Goal: Information Seeking & Learning: Learn about a topic

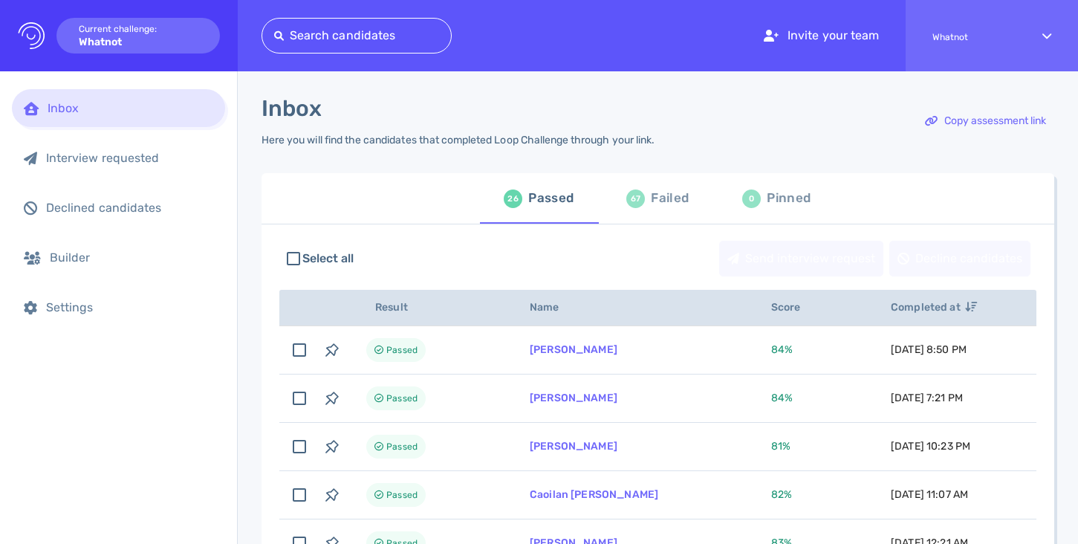
click at [363, 39] on div at bounding box center [356, 35] width 165 height 21
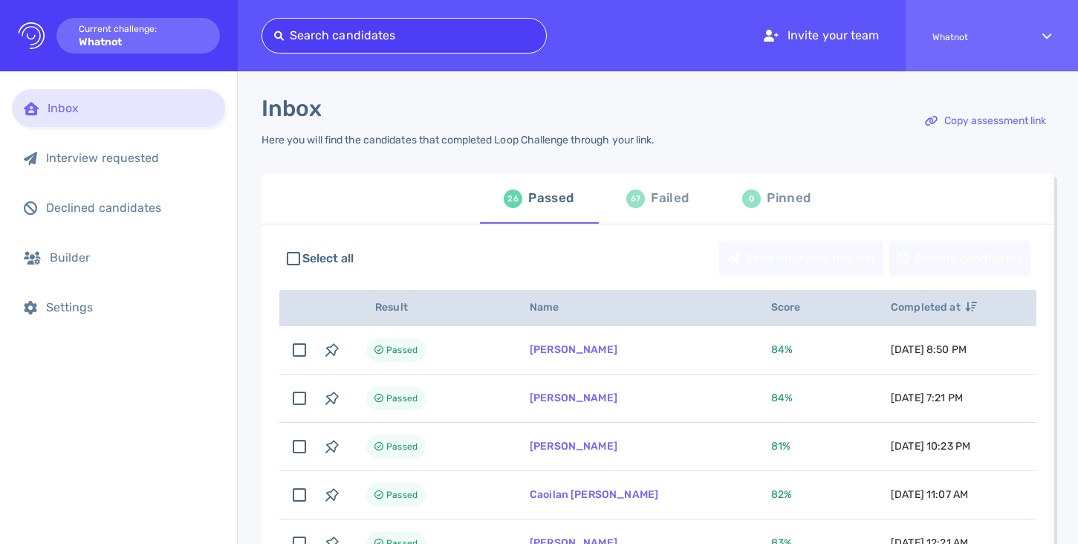
paste input "[EMAIL_ADDRESS][DOMAIN_NAME]"
type input "[EMAIL_ADDRESS][DOMAIN_NAME]"
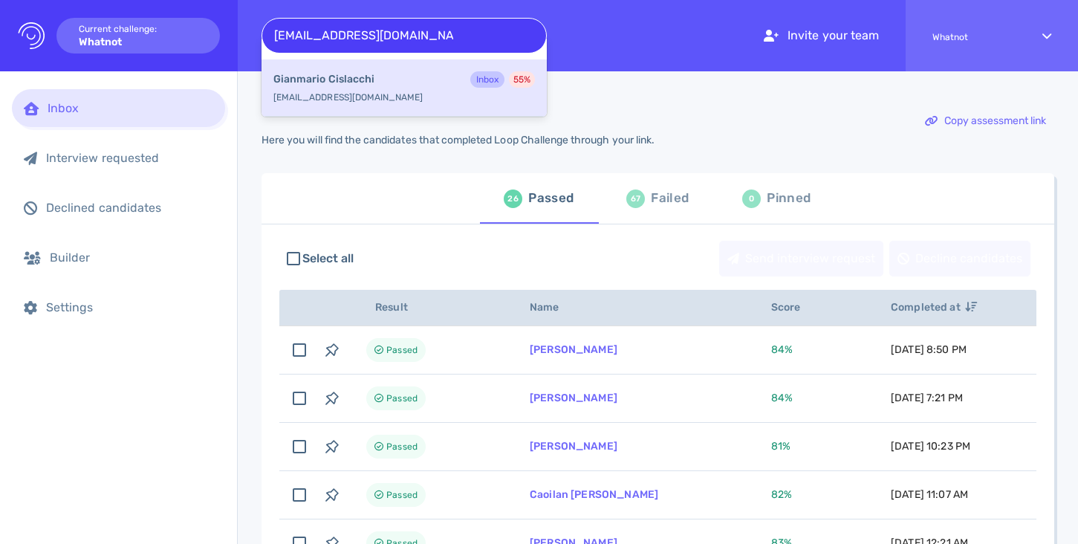
click at [361, 88] on div "Gianmario Cislacchi Inbox 55 %" at bounding box center [404, 80] width 262 height 19
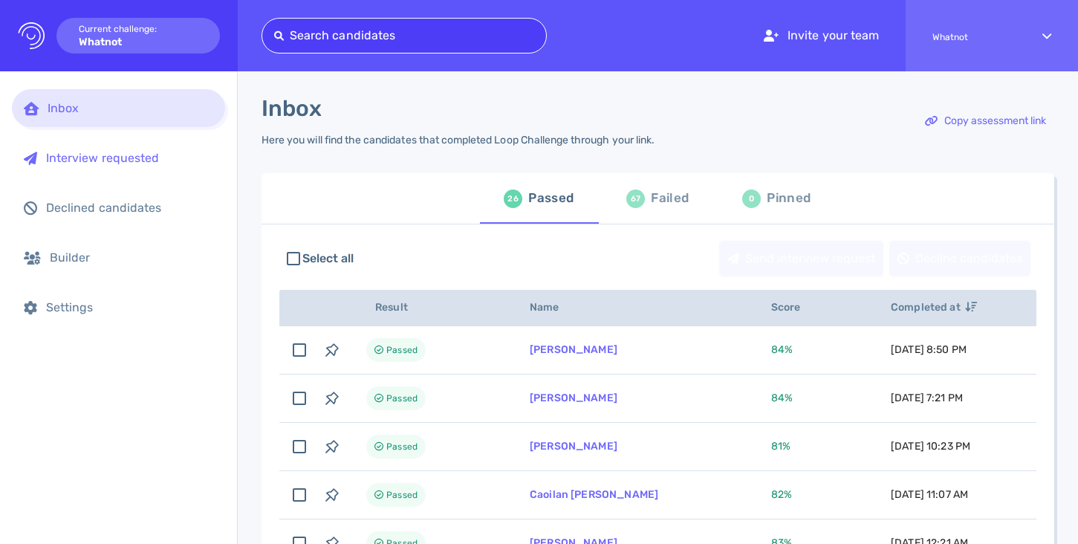
click at [149, 165] on div "Interview requested" at bounding box center [129, 158] width 167 height 14
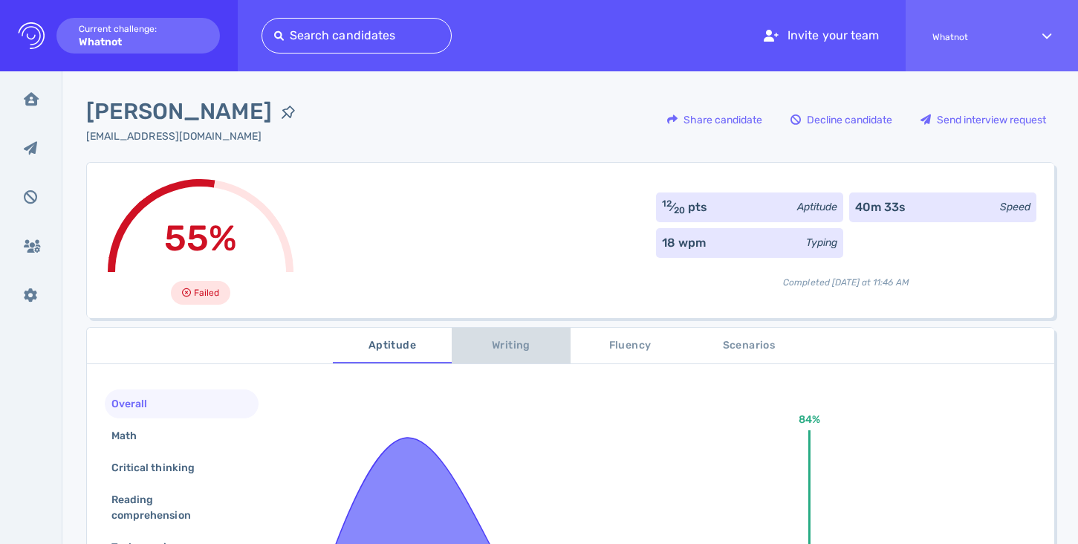
click at [496, 353] on span "Writing" at bounding box center [511, 346] width 101 height 19
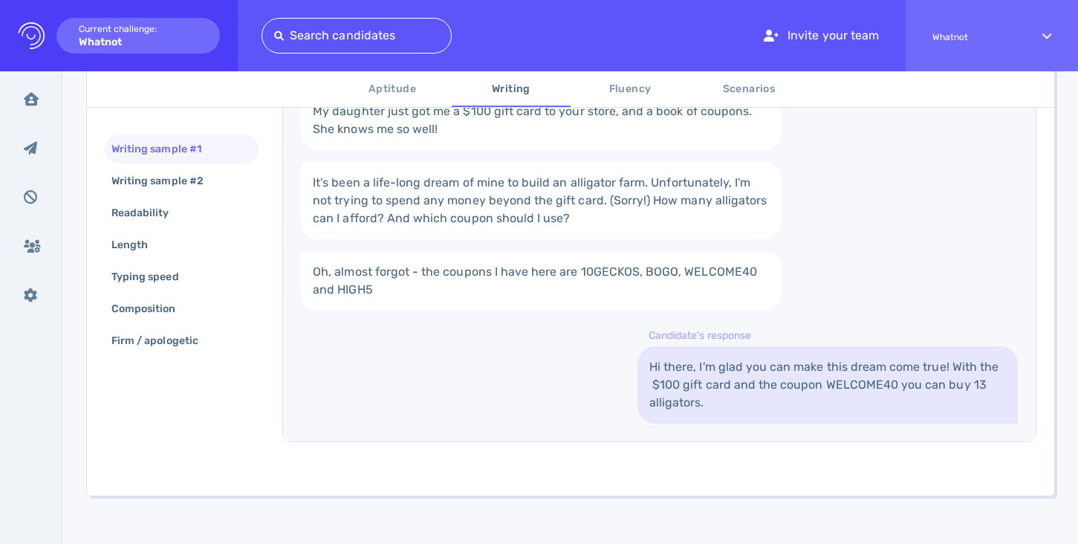
scroll to position [400, 0]
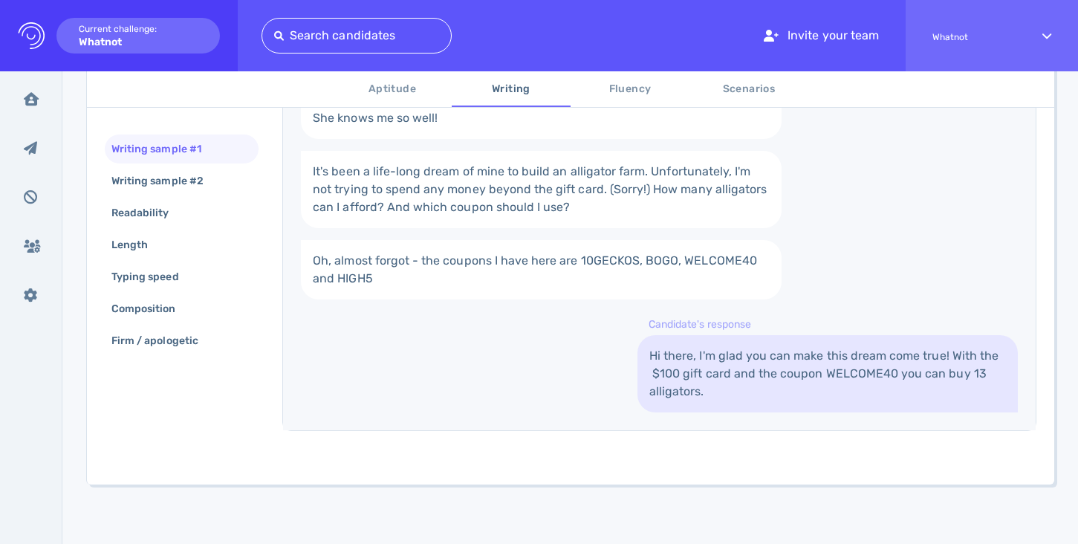
click at [627, 89] on span "Fluency" at bounding box center [630, 89] width 101 height 19
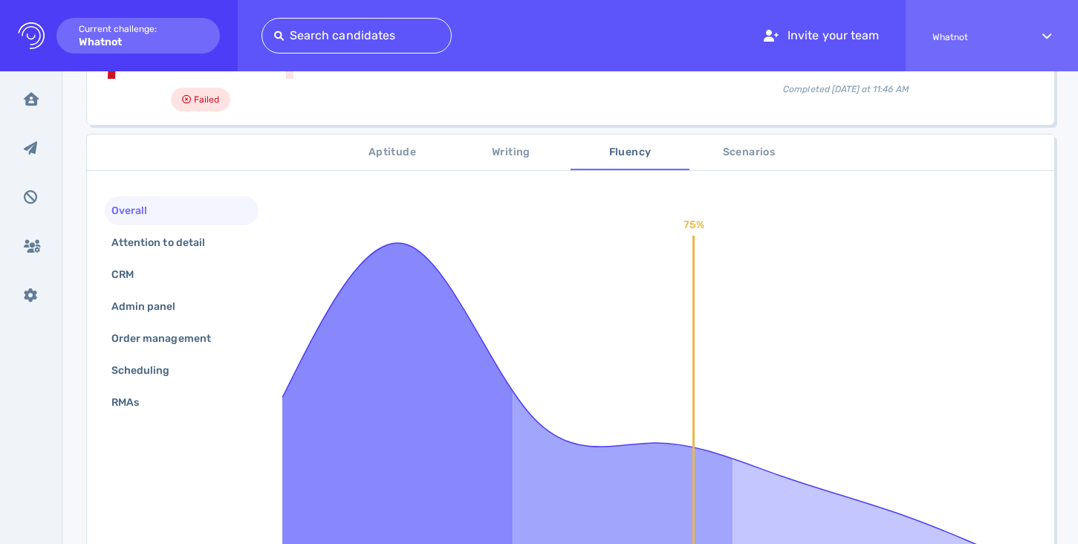
scroll to position [175, 0]
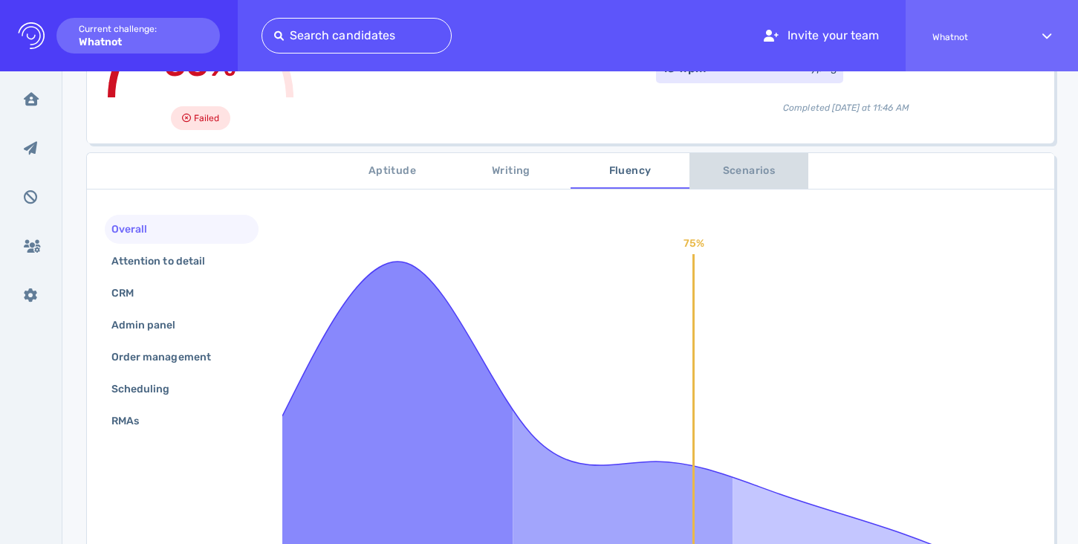
click at [736, 160] on button "Scenarios" at bounding box center [748, 171] width 119 height 36
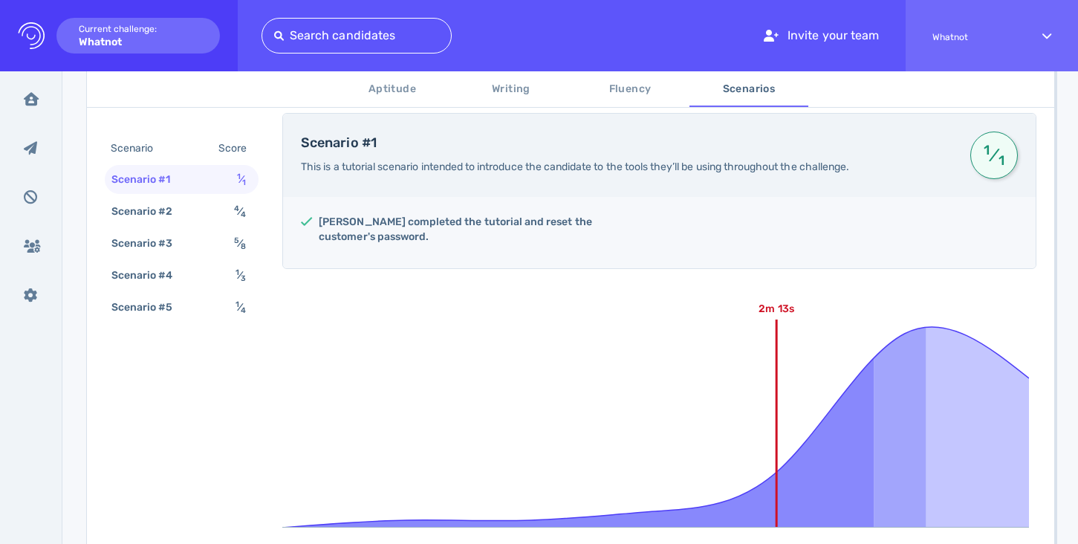
scroll to position [267, 0]
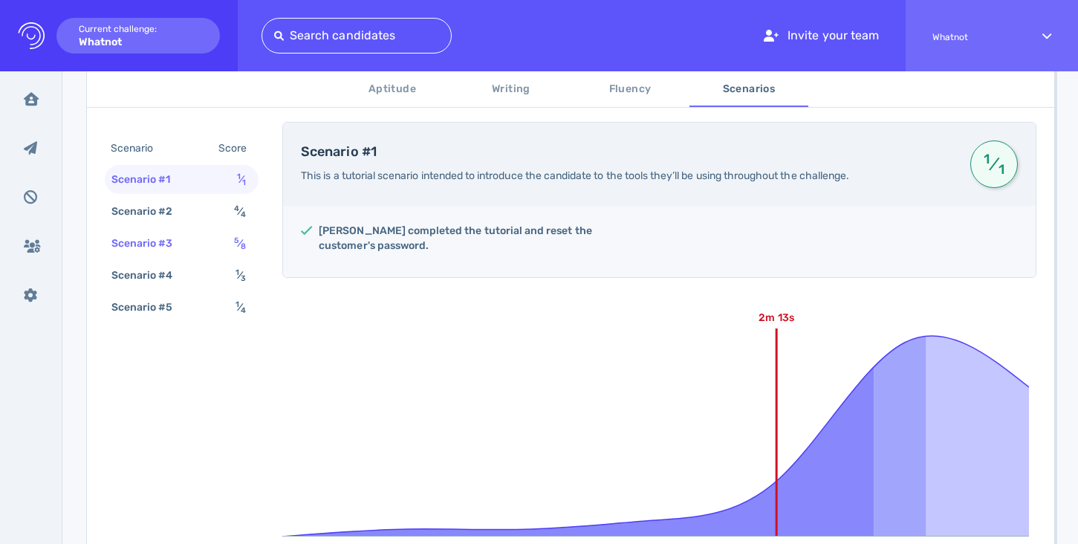
click at [210, 245] on div "Scenario #3 5 ⁄ 8" at bounding box center [182, 243] width 154 height 29
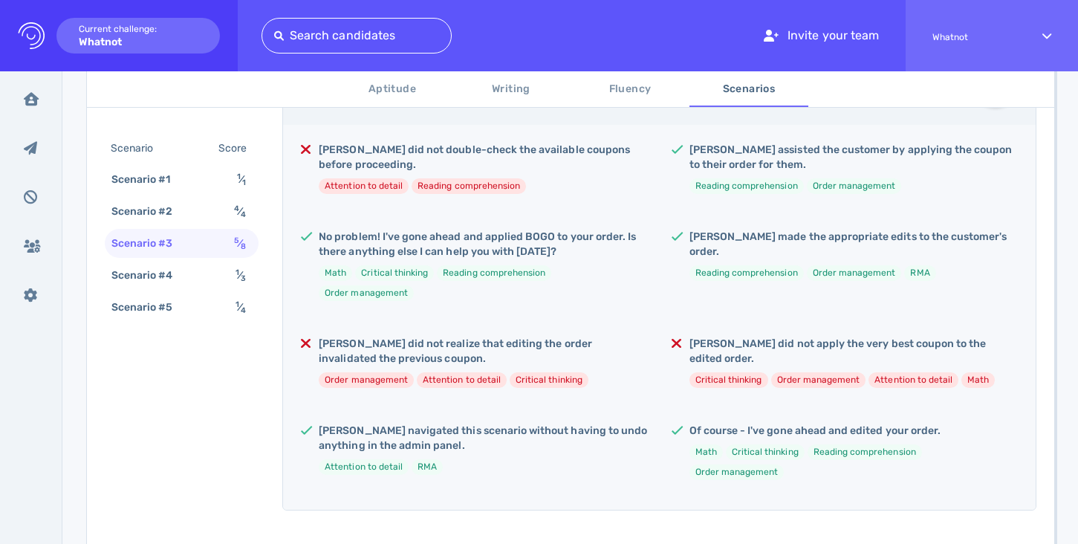
scroll to position [376, 0]
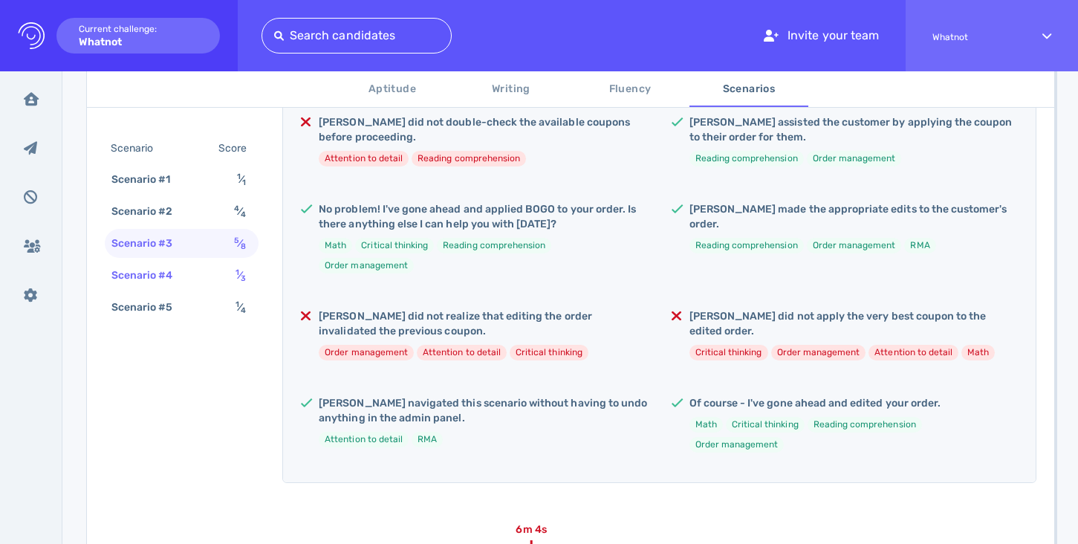
click at [185, 270] on div "Scenario #4" at bounding box center [149, 275] width 82 height 22
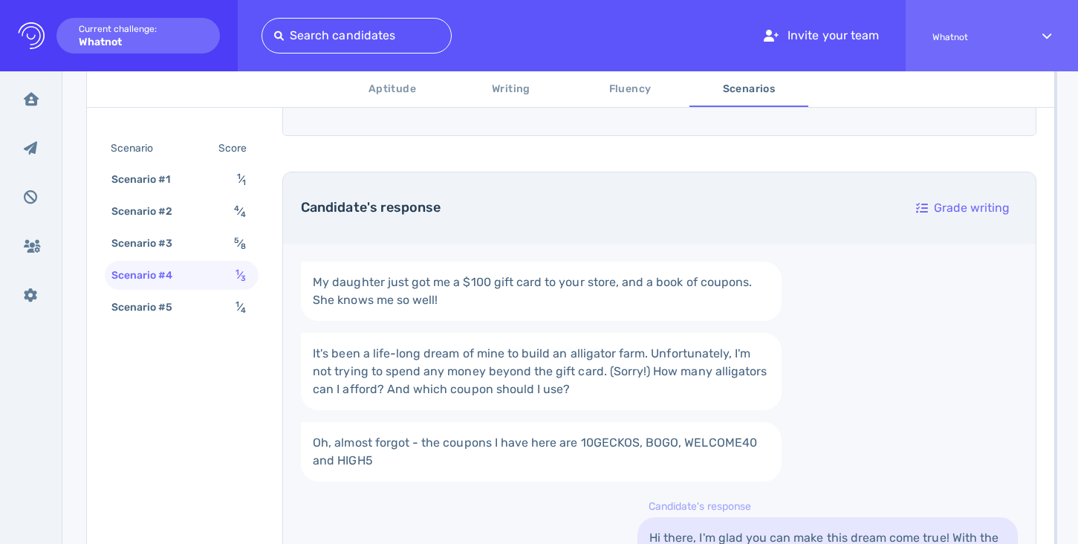
scroll to position [514, 0]
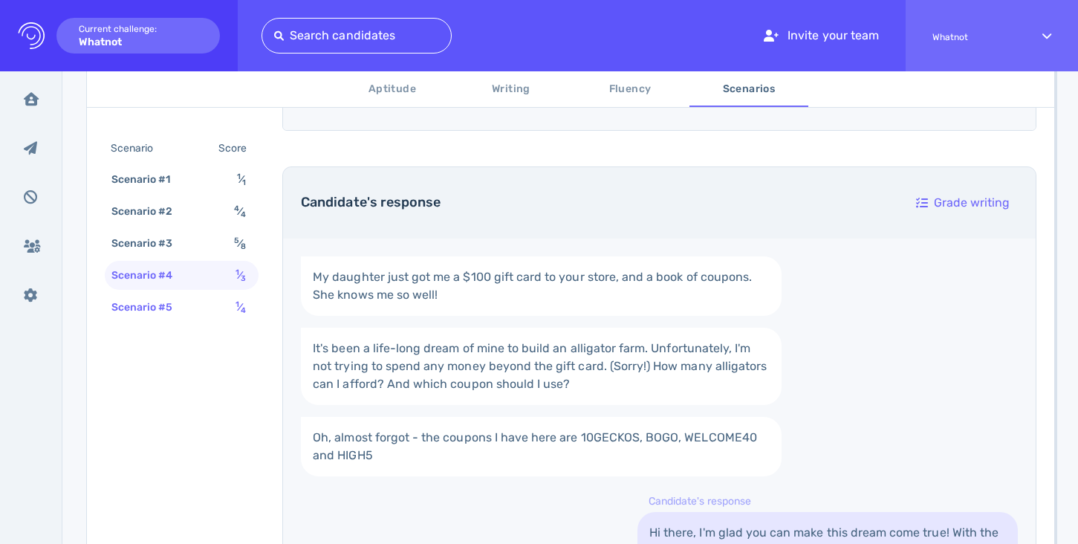
click at [221, 312] on div "Scenario #5 1 ⁄ 4" at bounding box center [182, 307] width 154 height 29
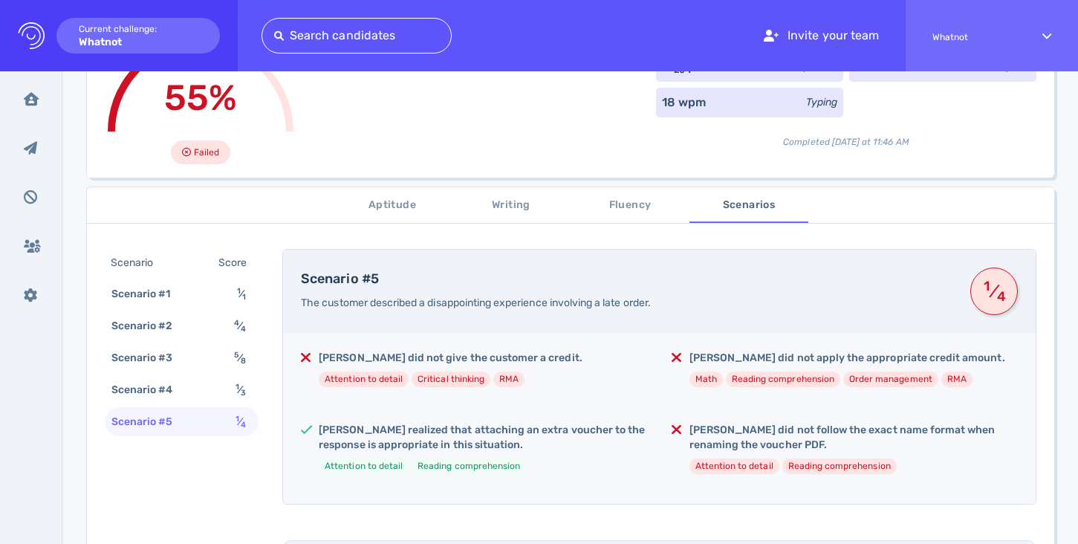
scroll to position [0, 0]
